Goal: Task Accomplishment & Management: Use online tool/utility

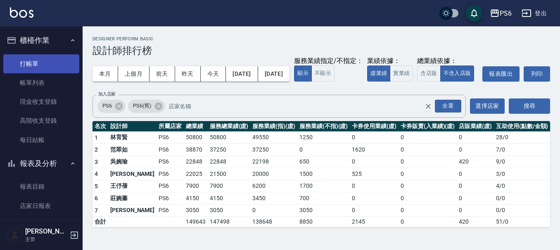
click at [45, 62] on link "打帳單" at bounding box center [41, 63] width 76 height 19
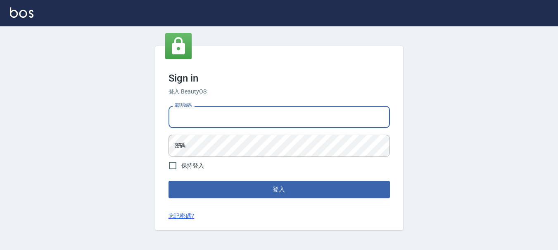
click at [189, 120] on input "電話號碼" at bounding box center [278, 117] width 221 height 22
type input "0983811952"
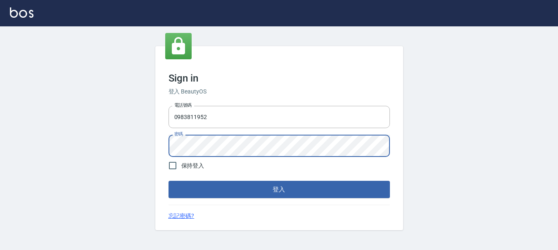
click at [168, 181] on button "登入" at bounding box center [278, 189] width 221 height 17
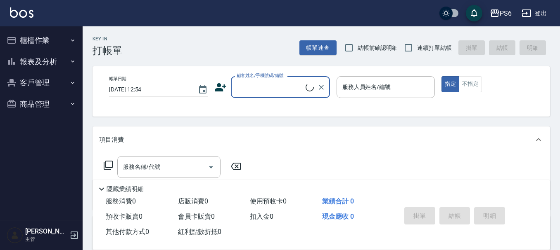
click at [64, 42] on button "櫃檯作業" at bounding box center [41, 40] width 76 height 21
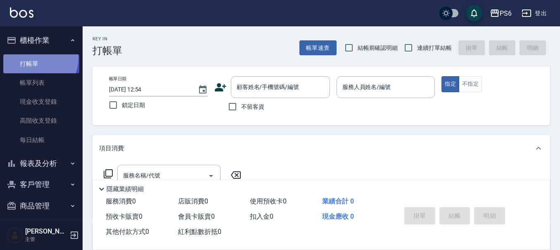
click at [35, 58] on link "打帳單" at bounding box center [41, 63] width 76 height 19
click at [270, 87] on input "顧客姓名/手機號碼/編號" at bounding box center [273, 87] width 79 height 14
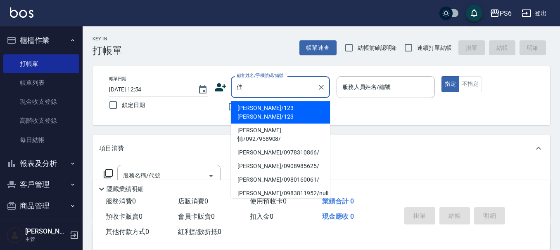
click at [260, 109] on li "[PERSON_NAME]/123-[PERSON_NAME]/123" at bounding box center [280, 113] width 99 height 22
type input "[PERSON_NAME]/123-[PERSON_NAME]/123"
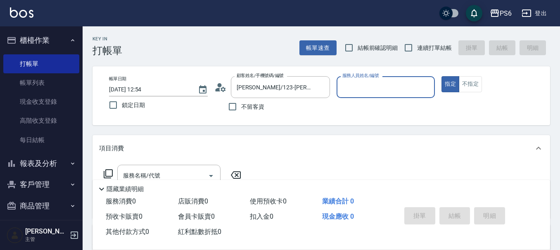
type input "[PERSON_NAME]-06"
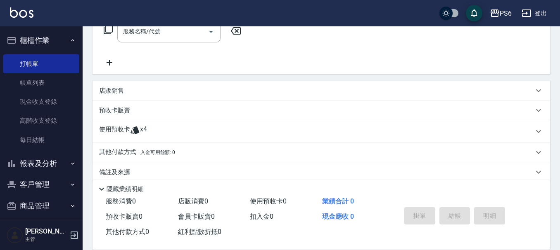
scroll to position [156, 0]
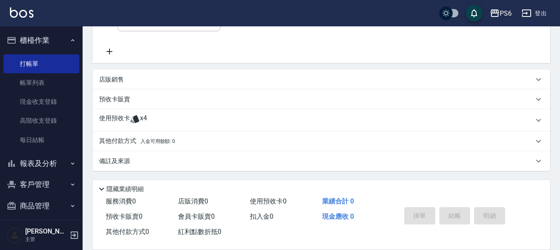
click at [127, 117] on p "使用預收卡" at bounding box center [114, 120] width 31 height 12
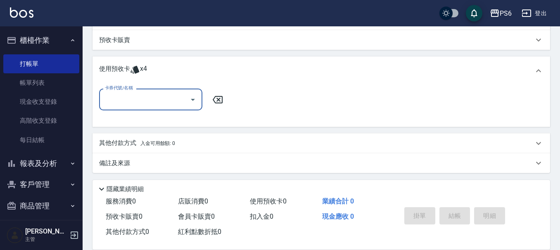
scroll to position [217, 0]
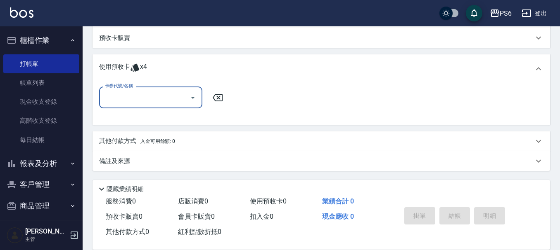
click at [157, 99] on input "卡券代號/名稱" at bounding box center [144, 97] width 83 height 14
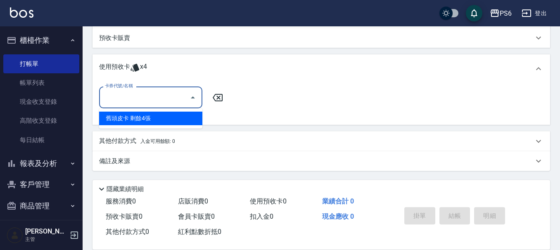
click at [158, 115] on div "舊頭皮卡 剩餘4張" at bounding box center [150, 119] width 103 height 14
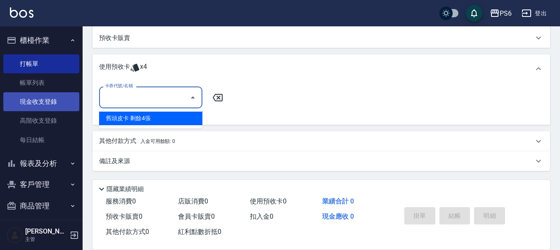
type input "舊頭皮卡"
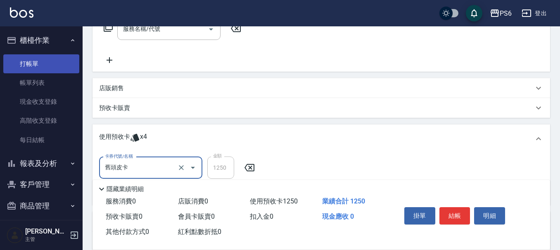
scroll to position [135, 0]
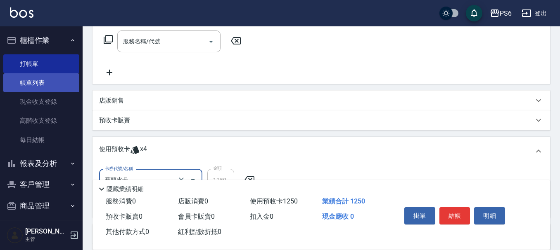
click at [35, 84] on link "帳單列表" at bounding box center [41, 82] width 76 height 19
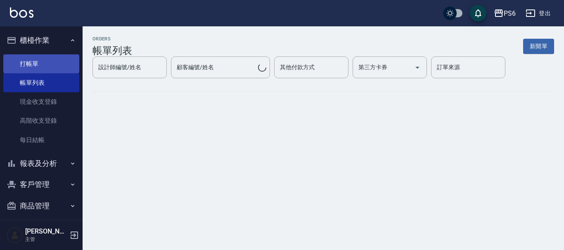
click at [40, 62] on link "打帳單" at bounding box center [41, 63] width 76 height 19
